Goal: Task Accomplishment & Management: Manage account settings

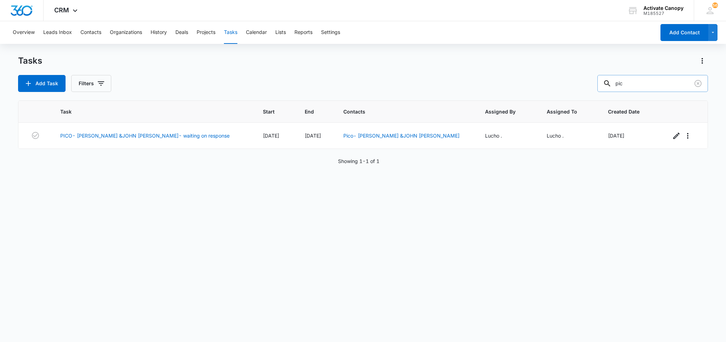
click at [634, 82] on input "pic" at bounding box center [652, 83] width 110 height 17
type input "perrian"
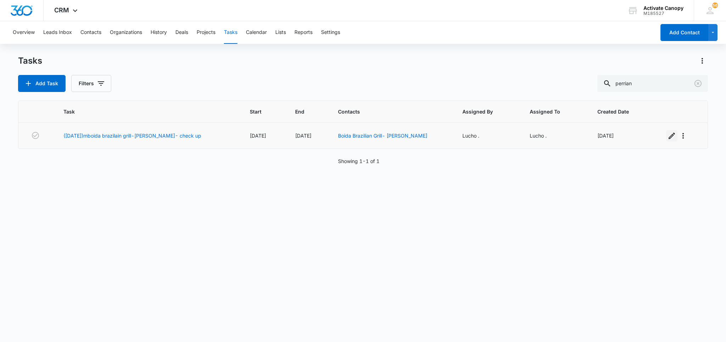
click at [667, 136] on icon "button" at bounding box center [671, 136] width 8 height 8
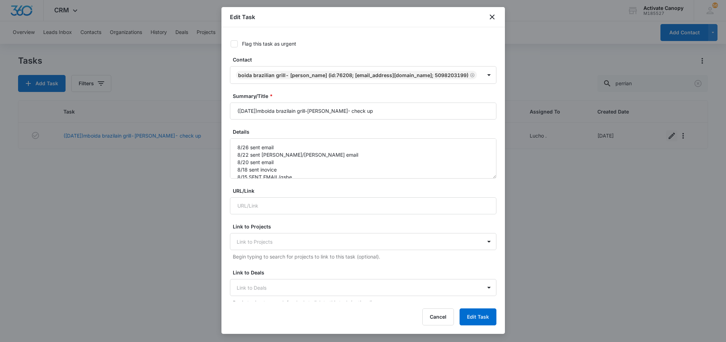
type input "[DATE]"
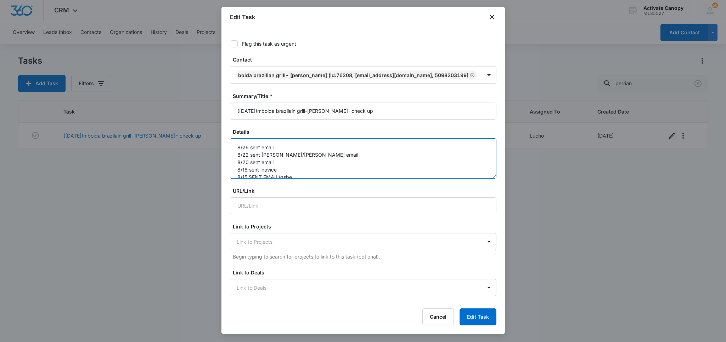
click at [232, 154] on textarea "8/26 sent email 8/22 sent [PERSON_NAME]/[PERSON_NAME] email 8/20 sent email 8/1…" at bounding box center [363, 158] width 266 height 40
click at [249, 152] on textarea "8/26 sent email 8/22 sent [PERSON_NAME]/[PERSON_NAME] email 8/20 sent email 8/1…" at bounding box center [363, 158] width 266 height 40
type textarea "9/8 sent email 8/26 sent email 8/22 sent [PERSON_NAME]/[PERSON_NAME] email 8/20…"
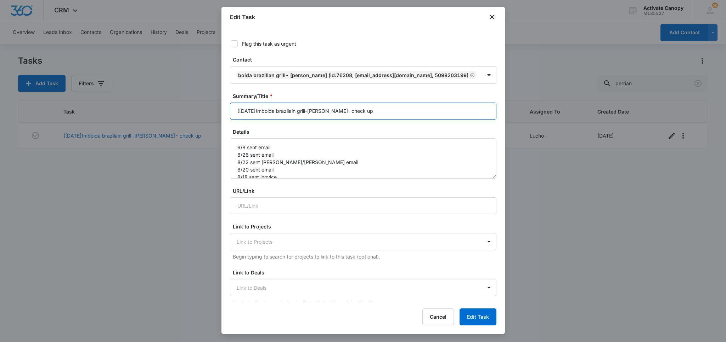
click at [399, 117] on input "([DATE])mboida brazilain grill-[PERSON_NAME]- check up" at bounding box center [363, 111] width 266 height 17
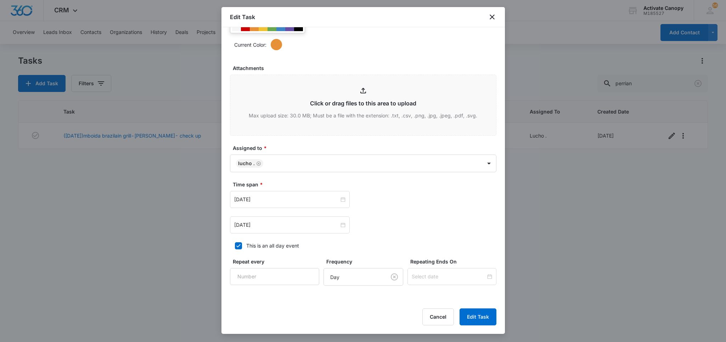
scroll to position [390, 0]
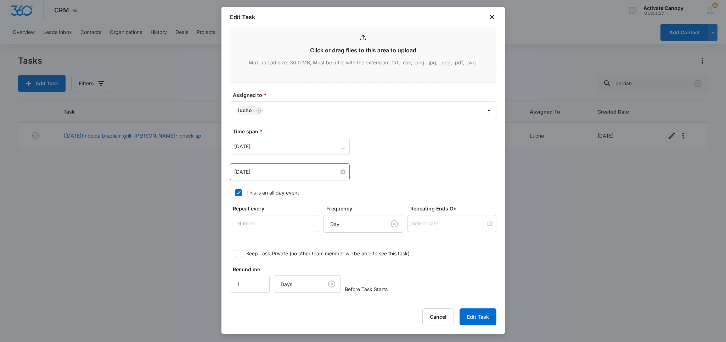
type input "([DATE])mboida brazilain grill-[PERSON_NAME]- waiting on [PERSON_NAME]/[PERSON_…"
click at [305, 172] on input "[DATE]" at bounding box center [286, 172] width 105 height 8
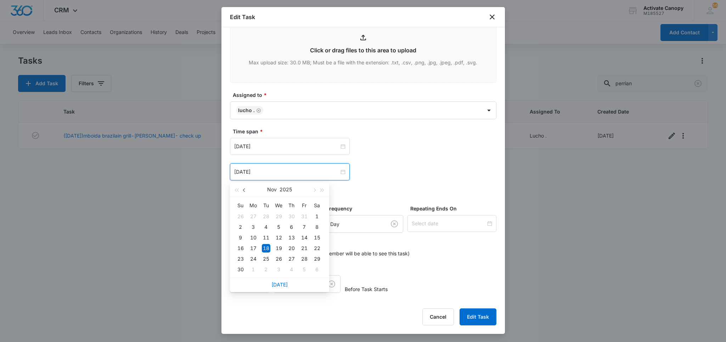
click at [246, 190] on button "button" at bounding box center [244, 190] width 8 height 14
type input "[DATE]"
click at [267, 227] on div "9" at bounding box center [266, 227] width 8 height 8
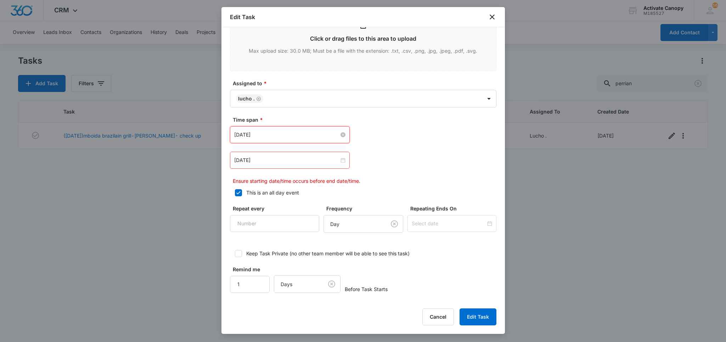
click at [280, 139] on input "[DATE]" at bounding box center [286, 135] width 105 height 8
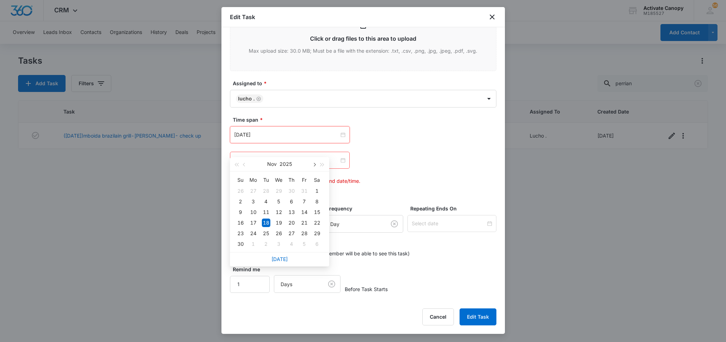
click at [313, 163] on span "button" at bounding box center [314, 165] width 4 height 4
click at [241, 163] on button "button" at bounding box center [244, 164] width 8 height 14
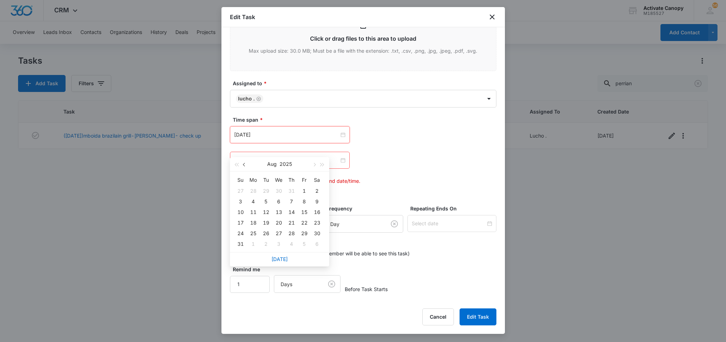
click at [241, 163] on button "button" at bounding box center [244, 164] width 8 height 14
click at [307, 160] on div "[DATE]" at bounding box center [279, 164] width 62 height 14
click at [314, 163] on span "button" at bounding box center [314, 165] width 4 height 4
type input "[DATE]"
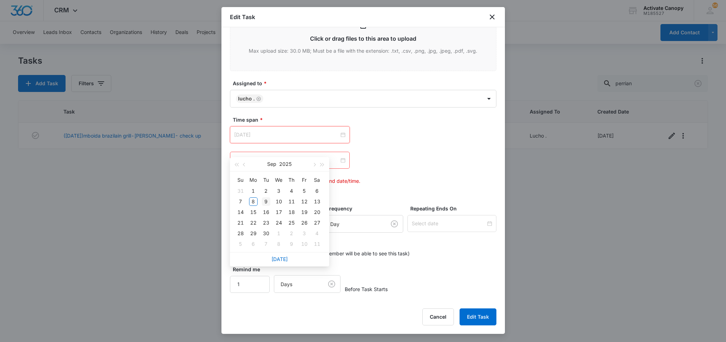
click at [266, 198] on div "9" at bounding box center [266, 202] width 8 height 8
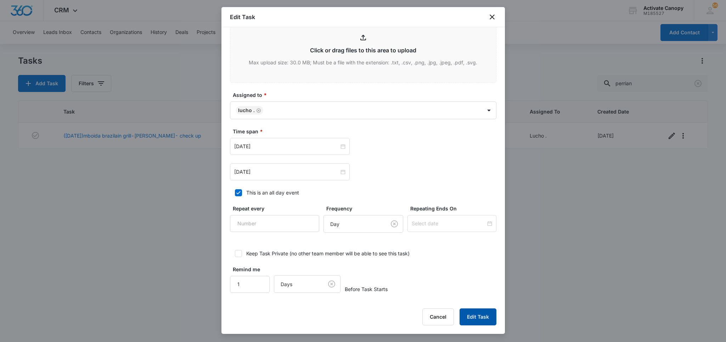
click at [485, 317] on button "Edit Task" at bounding box center [477, 317] width 37 height 17
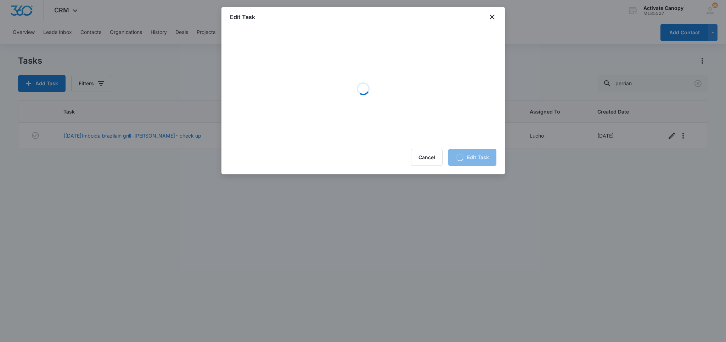
scroll to position [0, 0]
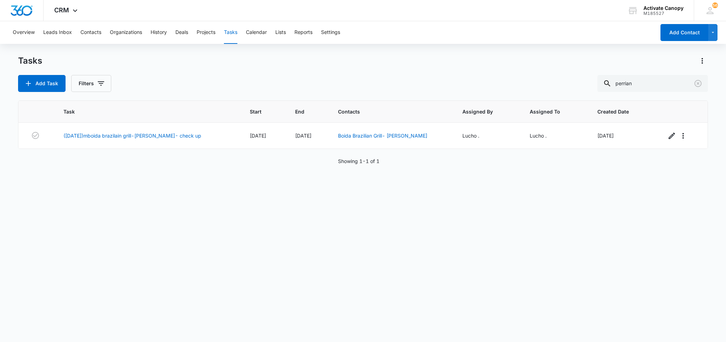
click at [212, 76] on div "Add Task Filters perrian" at bounding box center [362, 83] width 689 height 17
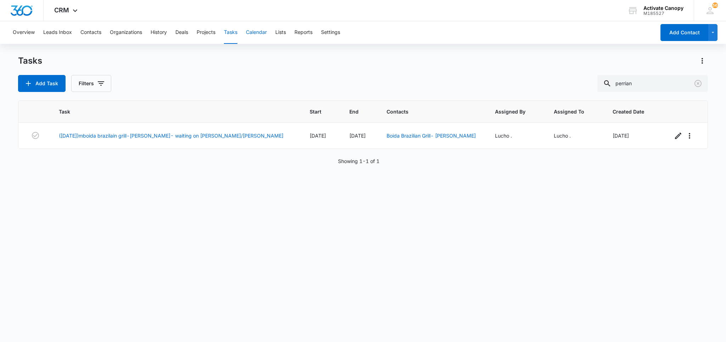
click at [247, 35] on button "Calendar" at bounding box center [256, 32] width 21 height 23
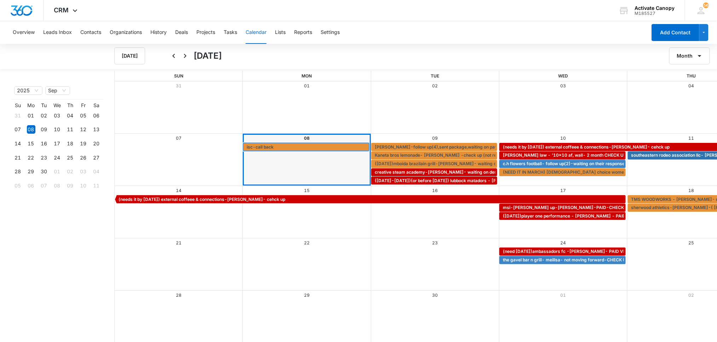
click at [254, 148] on span "isc-call back" at bounding box center [260, 147] width 27 height 6
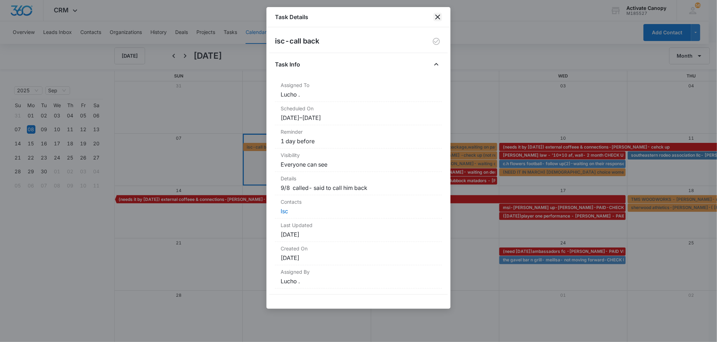
click at [440, 17] on icon "close" at bounding box center [438, 17] width 8 height 8
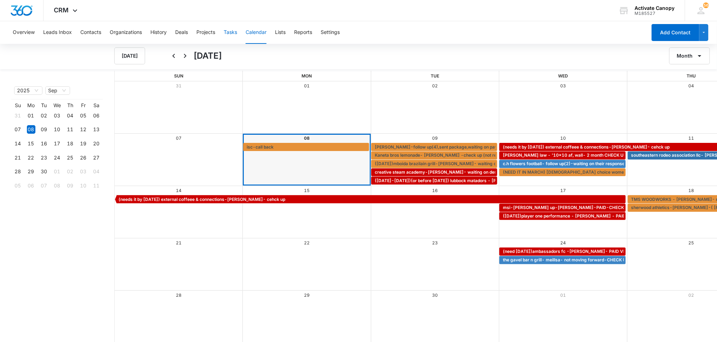
click at [234, 31] on button "Tasks" at bounding box center [230, 32] width 13 height 23
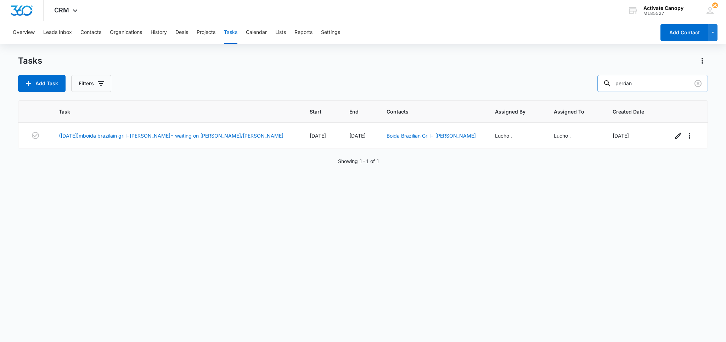
click at [647, 80] on input "perrian" at bounding box center [652, 83] width 110 height 17
type input "isc"
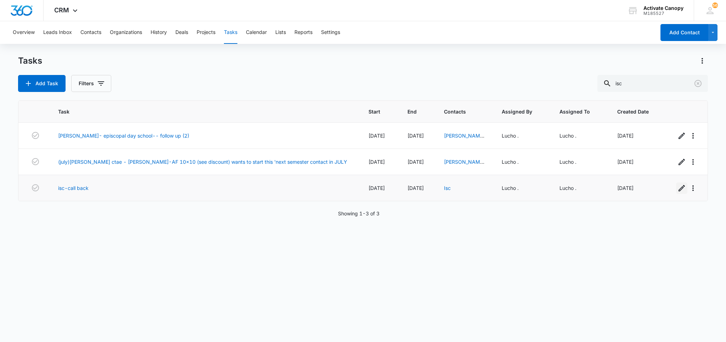
drag, startPoint x: 668, startPoint y: 179, endPoint x: 670, endPoint y: 184, distance: 5.5
click at [670, 184] on td at bounding box center [688, 188] width 42 height 26
click at [676, 184] on button "button" at bounding box center [681, 188] width 11 height 11
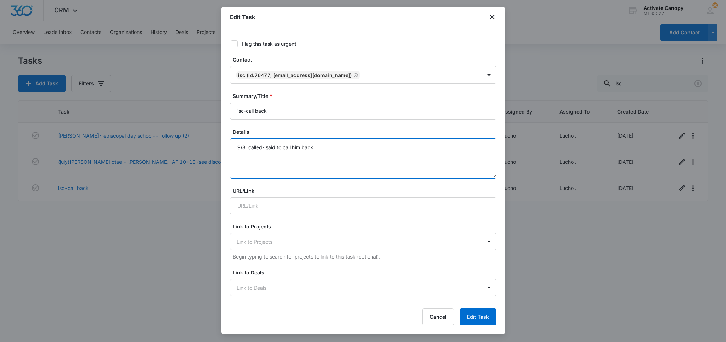
click at [235, 145] on textarea "9/8 called- said to call him back" at bounding box center [363, 158] width 266 height 40
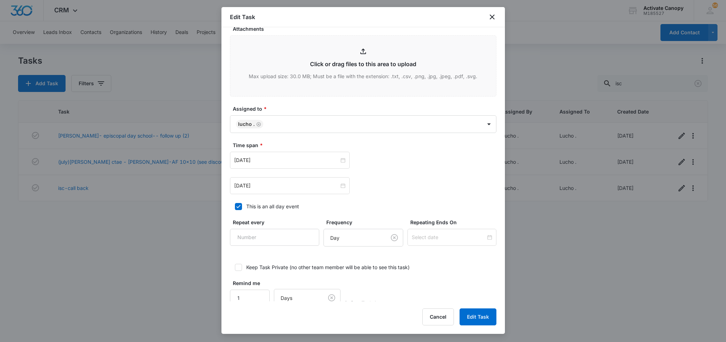
scroll to position [380, 0]
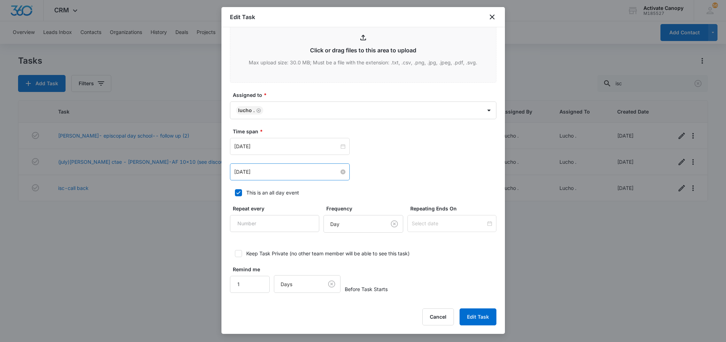
type textarea "9/8 called- said to call him back"
click at [278, 175] on input "[DATE]" at bounding box center [286, 172] width 105 height 8
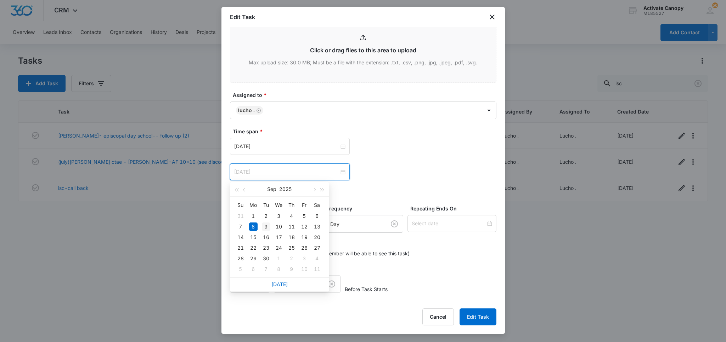
type input "[DATE]"
click at [268, 226] on div "9" at bounding box center [266, 227] width 8 height 8
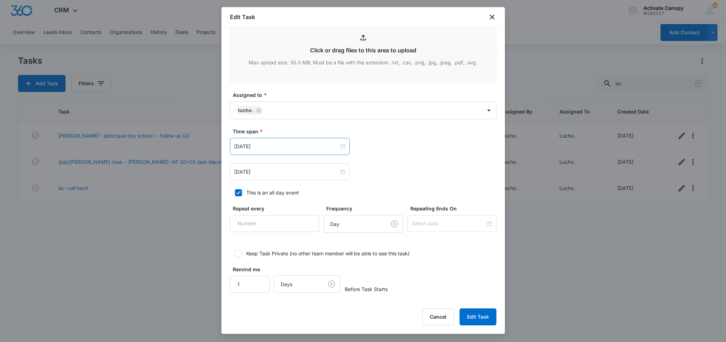
click at [281, 152] on div "[DATE]" at bounding box center [290, 146] width 120 height 17
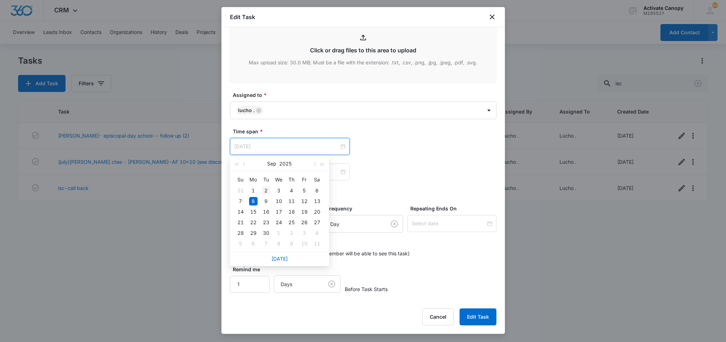
click at [270, 195] on td "2" at bounding box center [266, 191] width 13 height 11
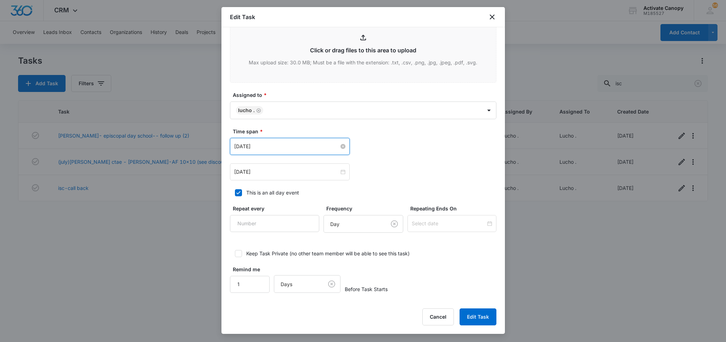
click at [298, 150] on input "[DATE]" at bounding box center [286, 147] width 105 height 8
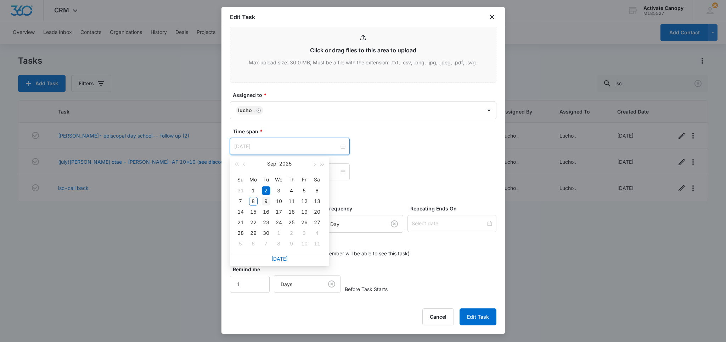
type input "[DATE]"
click at [265, 201] on div "9" at bounding box center [266, 201] width 8 height 8
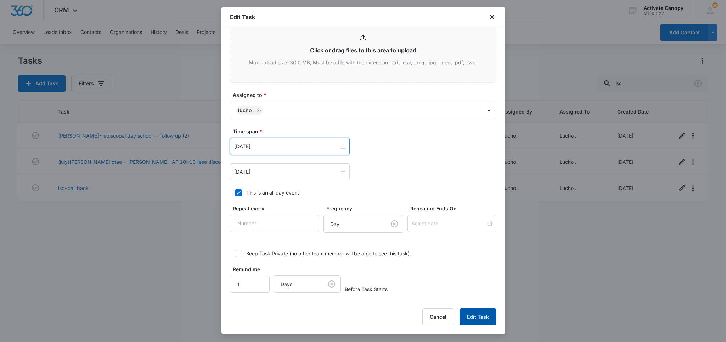
click at [466, 311] on button "Edit Task" at bounding box center [477, 317] width 37 height 17
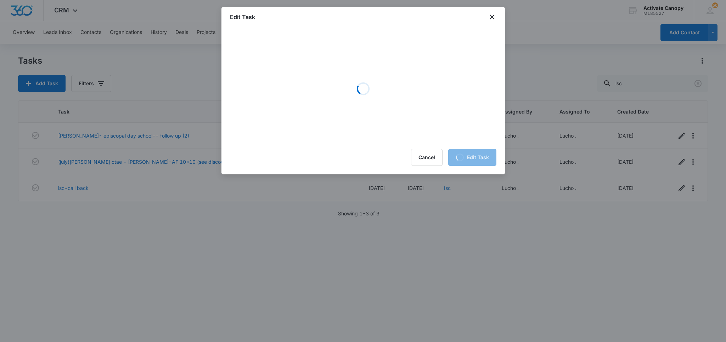
scroll to position [0, 0]
